Goal: Task Accomplishment & Management: Manage account settings

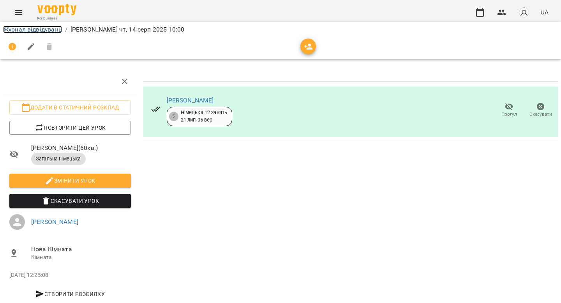
click at [43, 27] on link "Журнал відвідувань" at bounding box center [32, 29] width 59 height 7
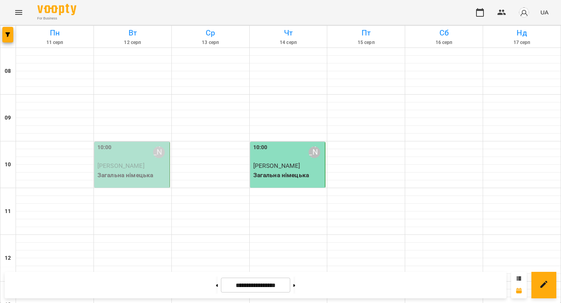
click at [145, 166] on span "[PERSON_NAME]" at bounding box center [120, 165] width 47 height 7
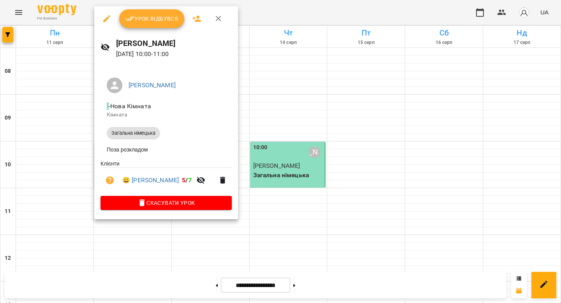
click at [140, 23] on button "Урок відбувся" at bounding box center [152, 18] width 66 height 19
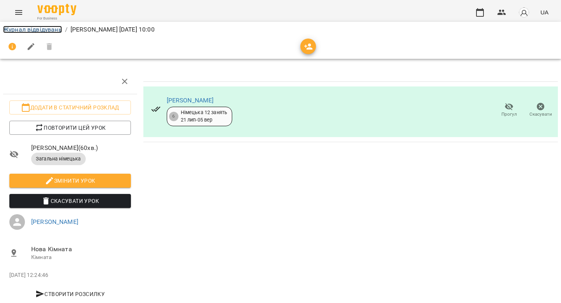
click at [37, 31] on link "Журнал відвідувань" at bounding box center [32, 29] width 59 height 7
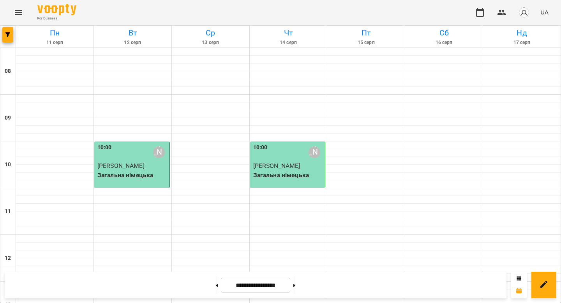
click at [142, 171] on p "[PERSON_NAME]" at bounding box center [132, 165] width 71 height 9
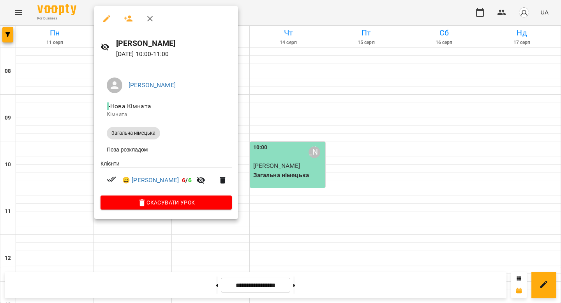
click at [303, 165] on div at bounding box center [280, 151] width 561 height 303
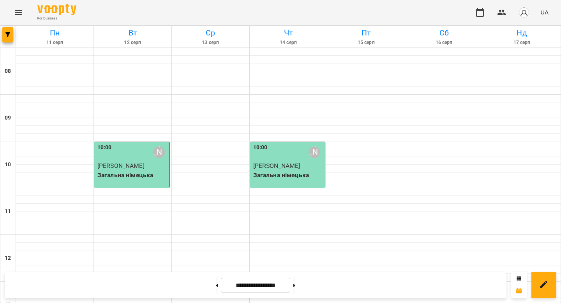
click at [301, 165] on span "[PERSON_NAME]" at bounding box center [276, 165] width 47 height 7
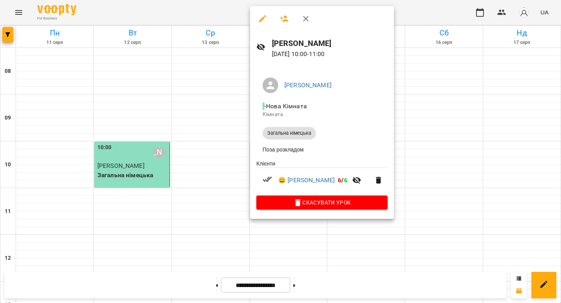
click at [186, 106] on div at bounding box center [280, 151] width 561 height 303
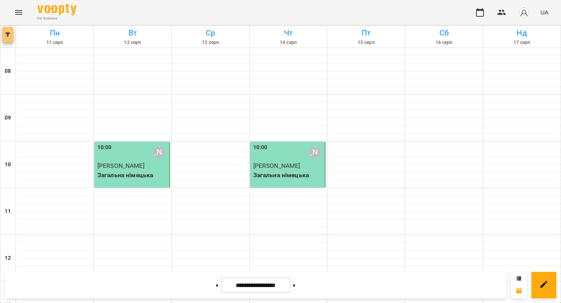
click at [4, 34] on span "button" at bounding box center [7, 34] width 11 height 5
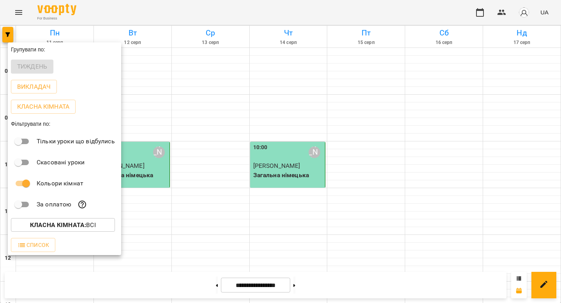
click at [200, 129] on div at bounding box center [280, 151] width 561 height 303
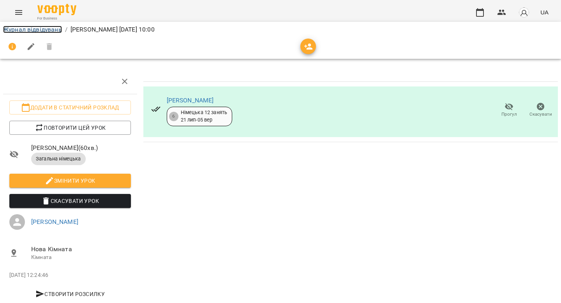
click at [53, 27] on link "Журнал відвідувань" at bounding box center [32, 29] width 59 height 7
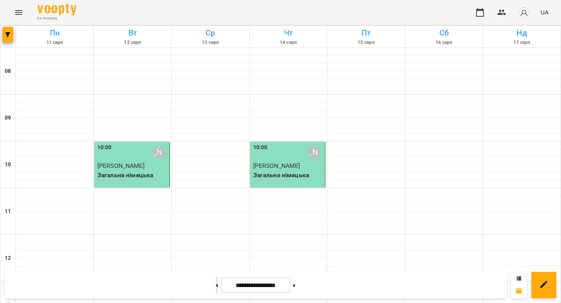
click at [216, 282] on button at bounding box center [217, 285] width 2 height 17
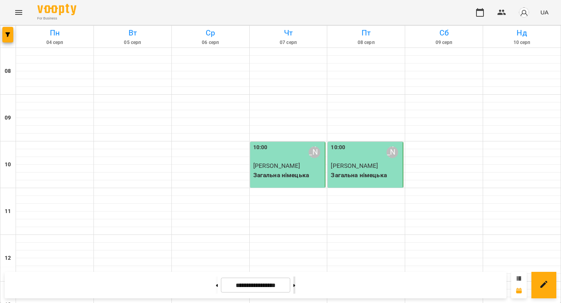
click at [296, 284] on button at bounding box center [295, 285] width 2 height 17
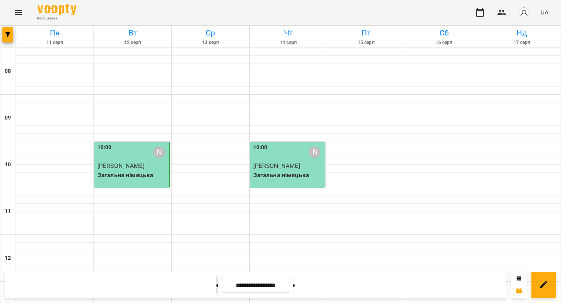
click at [216, 281] on button at bounding box center [217, 285] width 2 height 17
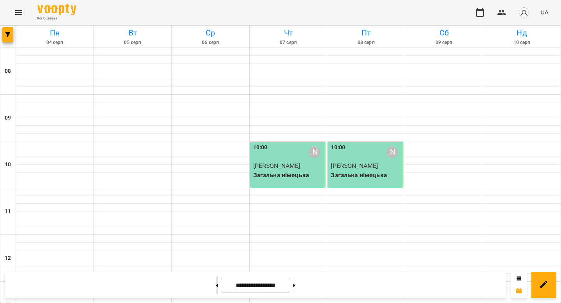
click at [216, 279] on button at bounding box center [217, 285] width 2 height 17
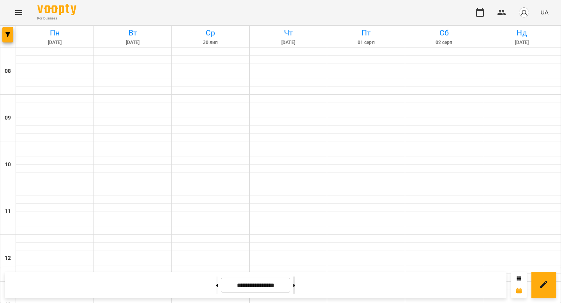
click at [296, 285] on button at bounding box center [295, 285] width 2 height 17
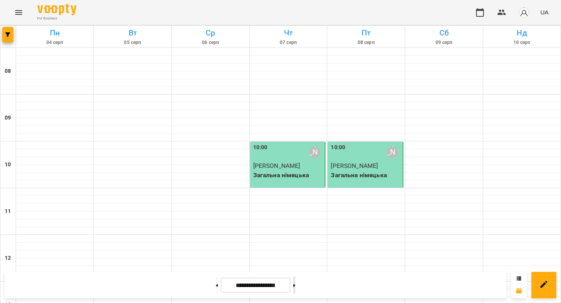
click at [296, 284] on button at bounding box center [295, 285] width 2 height 17
type input "**********"
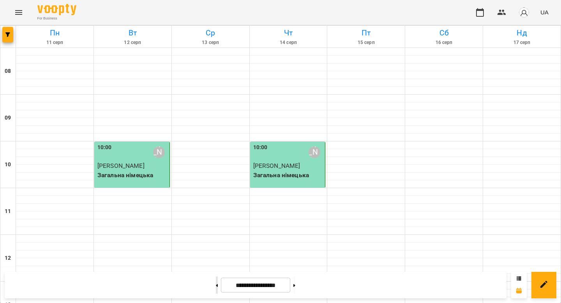
click at [216, 280] on button at bounding box center [217, 285] width 2 height 17
type input "**********"
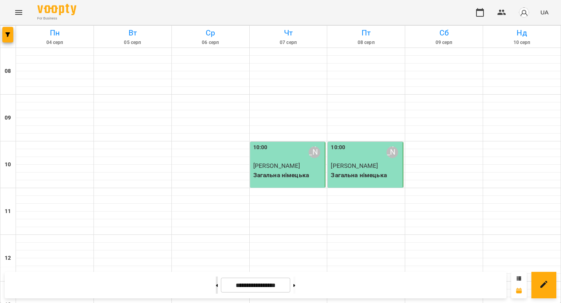
click at [216, 285] on button at bounding box center [217, 285] width 2 height 17
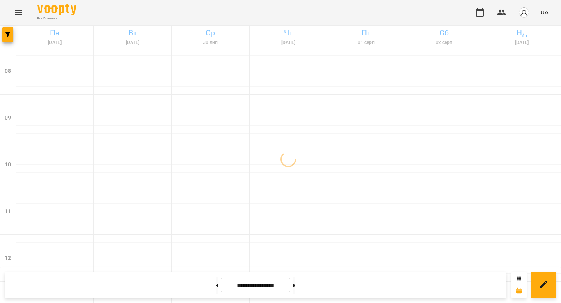
click at [293, 287] on div at bounding box center [294, 285] width 8 height 17
click at [296, 287] on button at bounding box center [295, 285] width 2 height 17
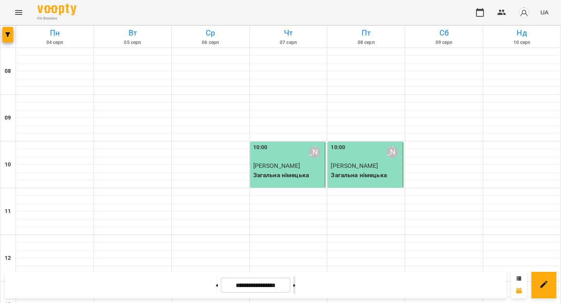
click at [296, 289] on button at bounding box center [295, 285] width 2 height 17
type input "**********"
